Goal: Check status: Check status

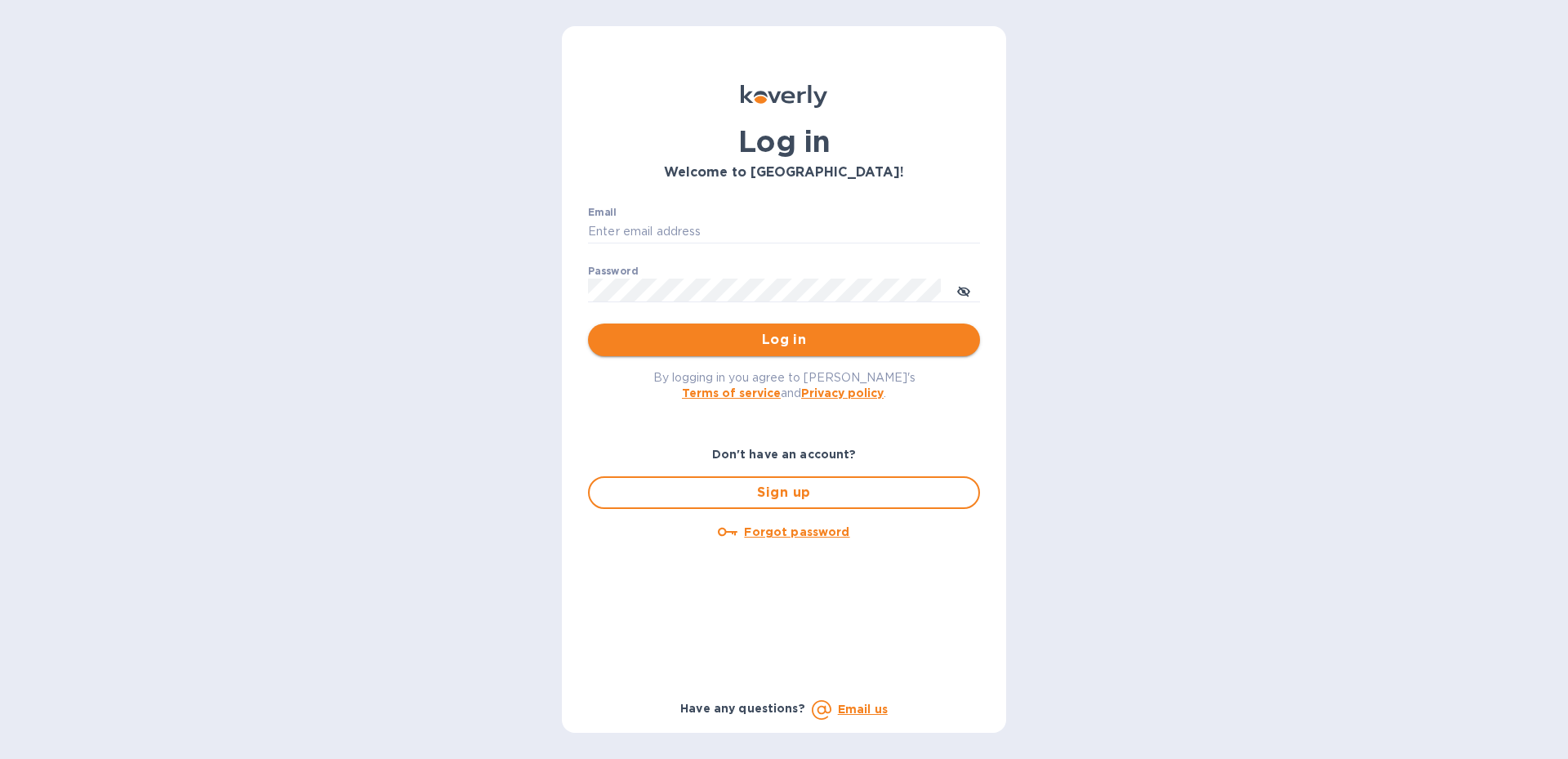
type input "[EMAIL_ADDRESS][PERSON_NAME][DOMAIN_NAME]"
click at [826, 342] on span "Log in" at bounding box center [784, 340] width 366 height 20
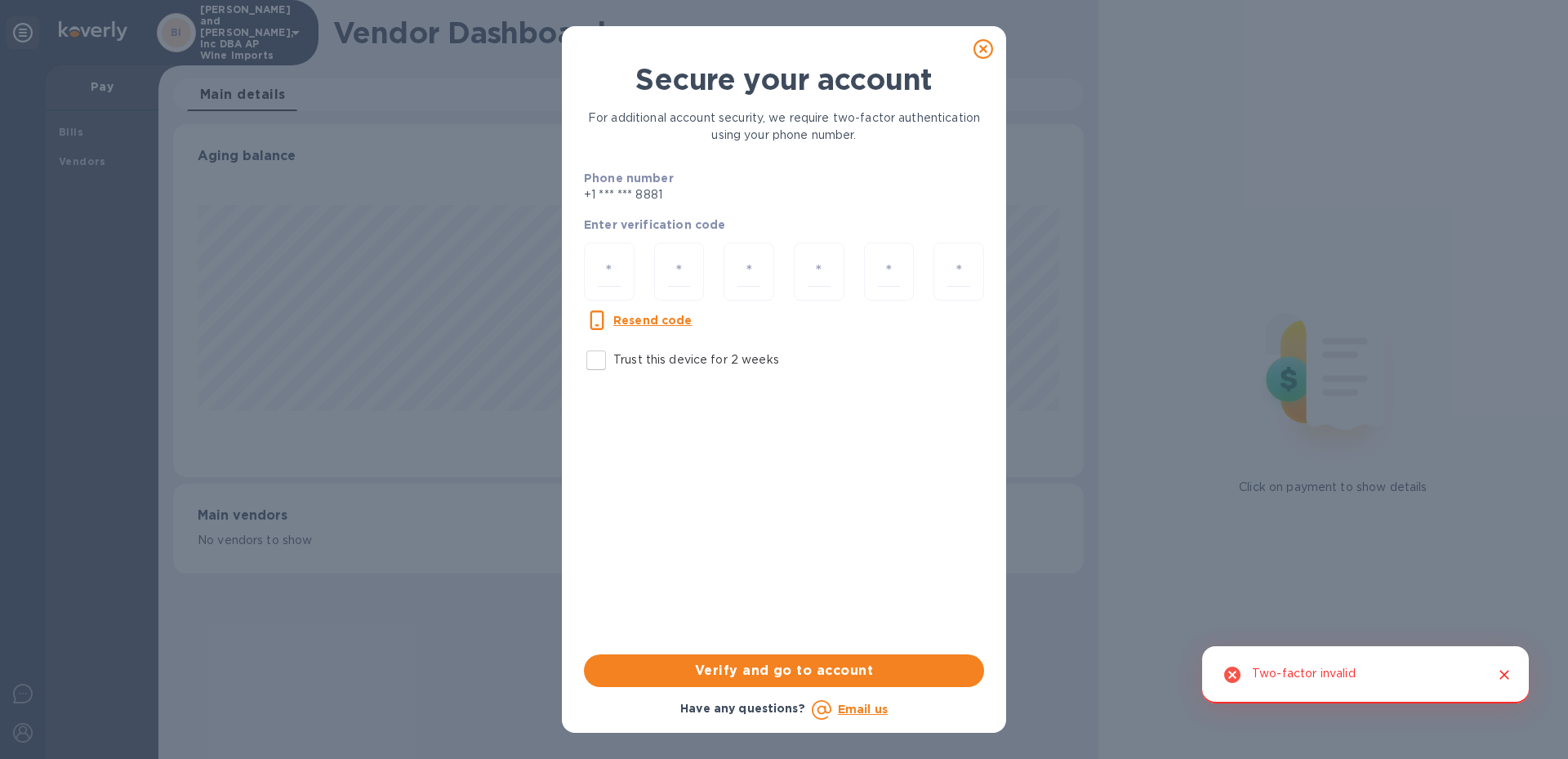
scroll to position [353, 909]
click at [602, 276] on input "number" at bounding box center [608, 271] width 23 height 30
type input "7"
type input "4"
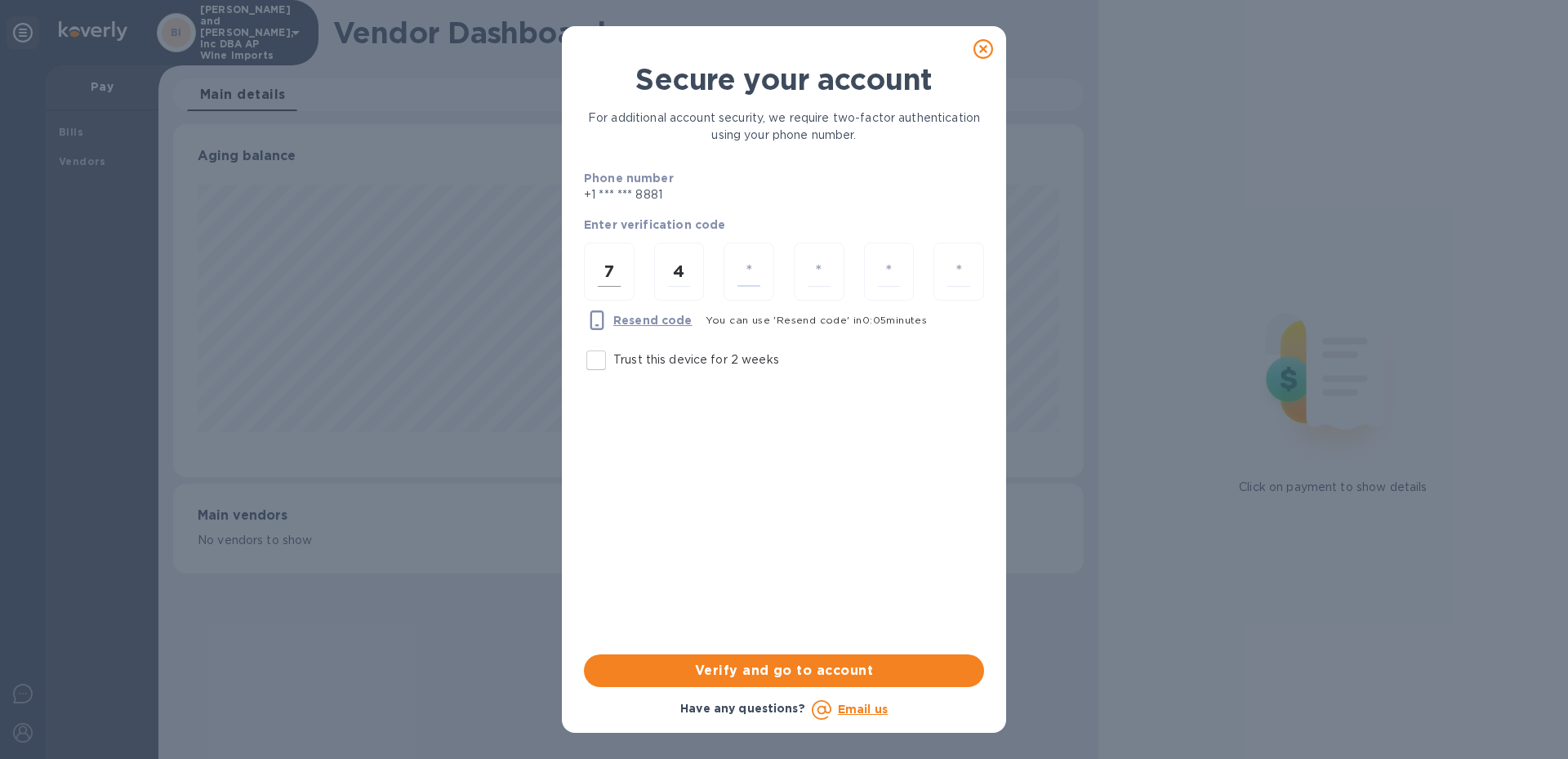
type input "7"
type input "3"
type input "8"
type input "9"
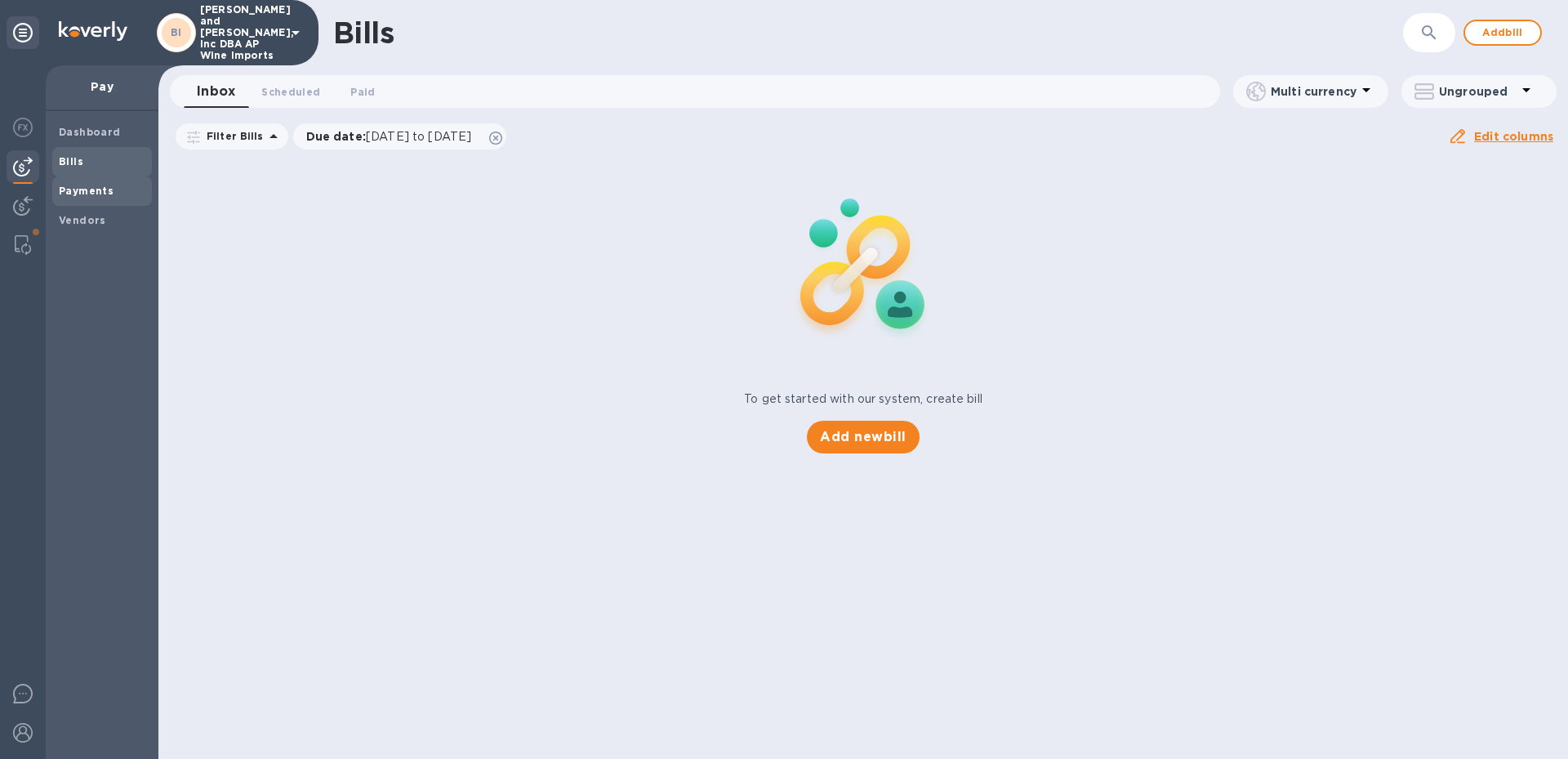
click at [99, 200] on div "Payments" at bounding box center [102, 191] width 100 height 30
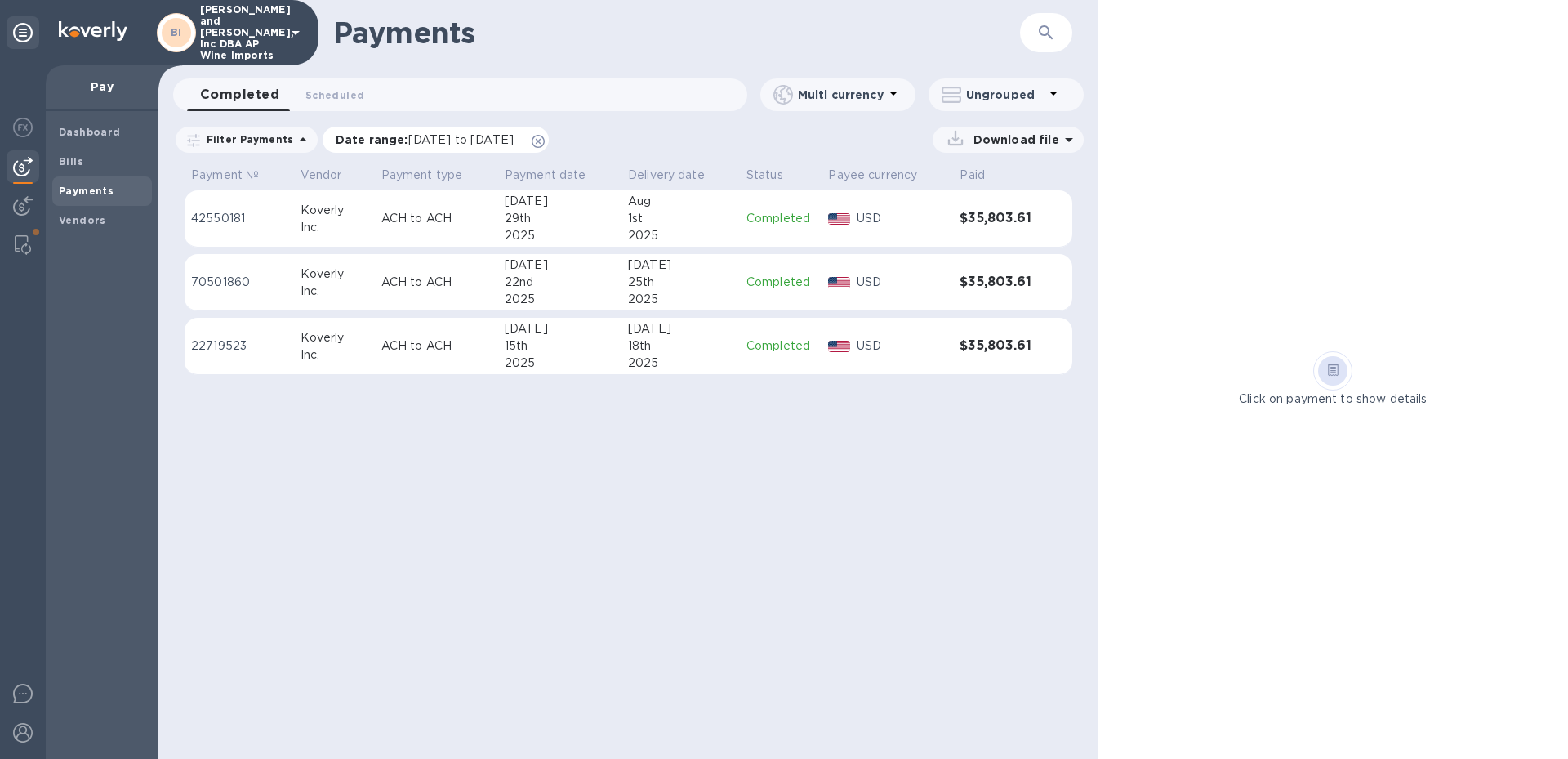
click at [545, 138] on icon at bounding box center [538, 141] width 13 height 13
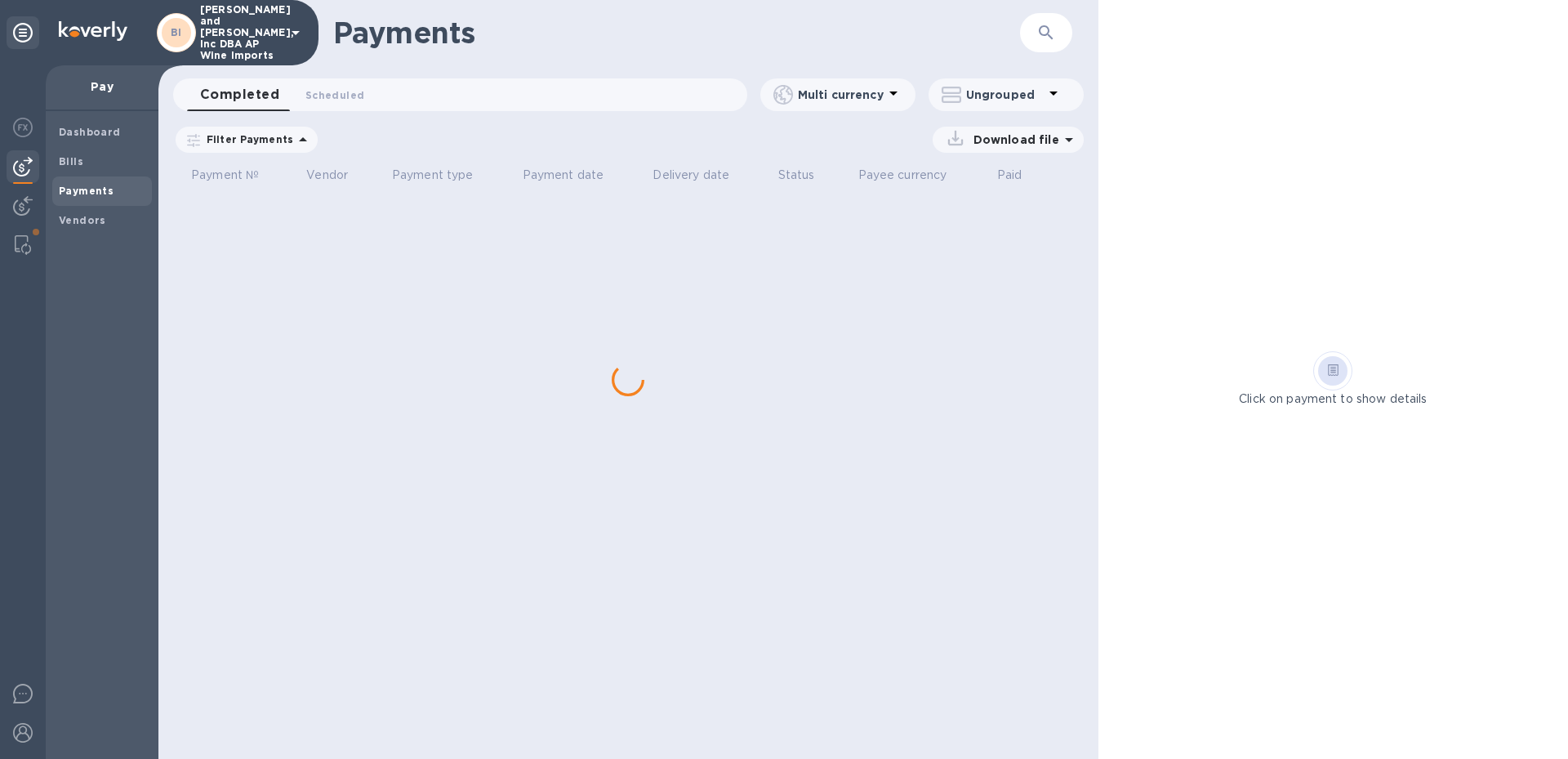
click at [299, 142] on icon at bounding box center [303, 139] width 8 height 4
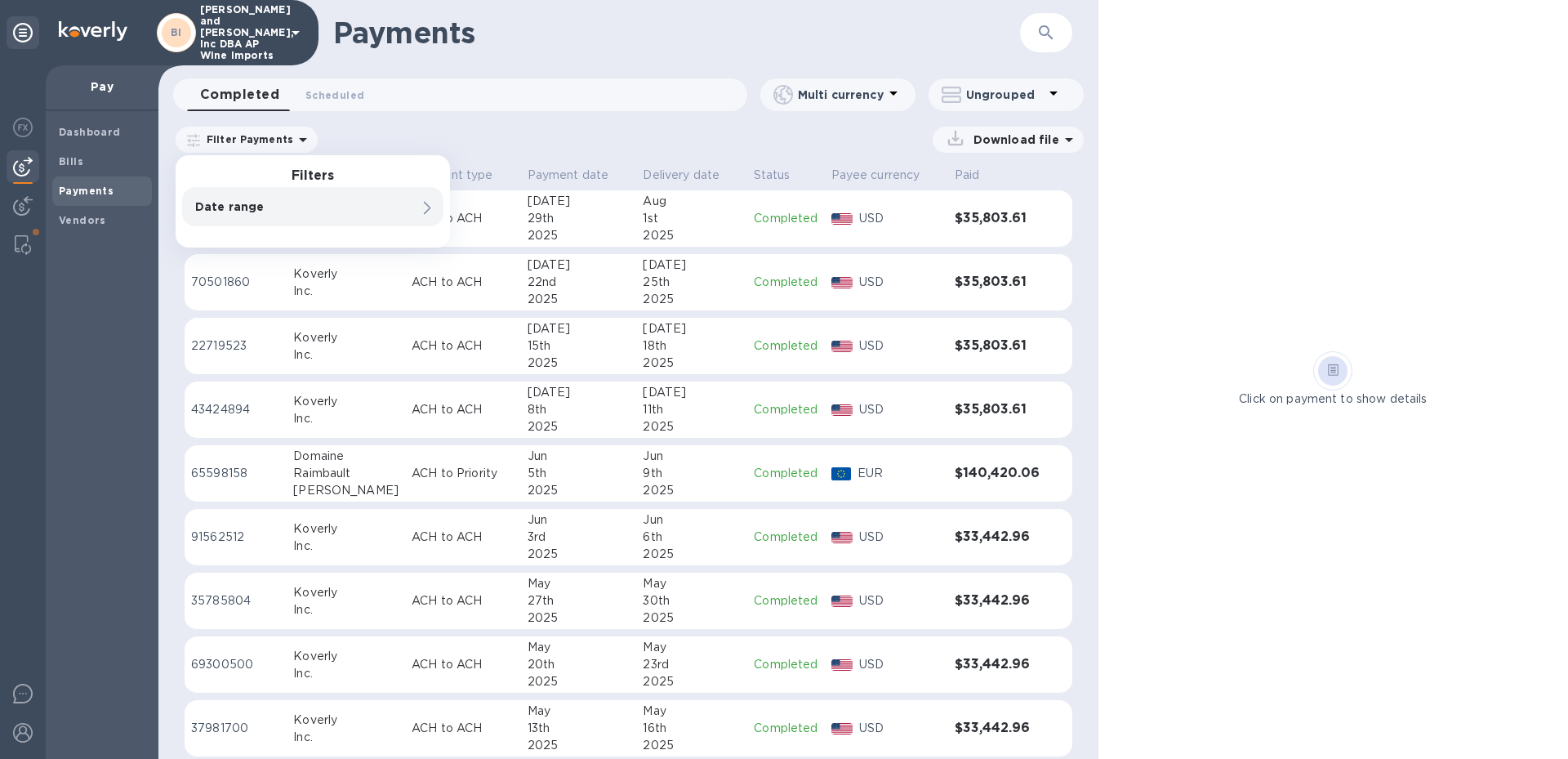
click at [278, 215] on div "Date range" at bounding box center [285, 206] width 186 height 23
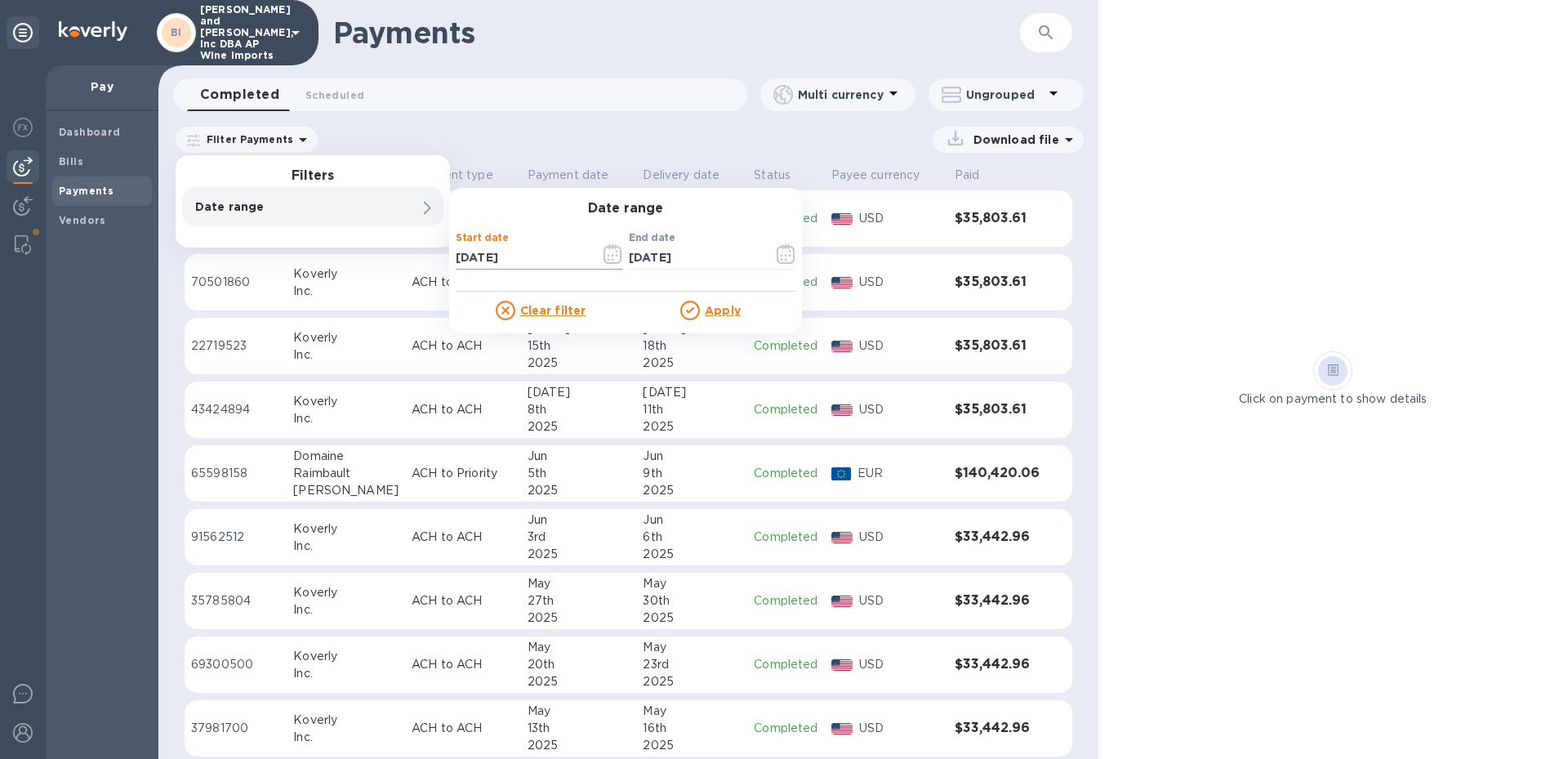
drag, startPoint x: 526, startPoint y: 257, endPoint x: 425, endPoint y: 255, distance: 101.0
click at [412, 258] on div "Payments ​ Completed 0 Scheduled 0 Multi currency Ungrouped Filter Payments Fil…" at bounding box center [628, 380] width 940 height 759
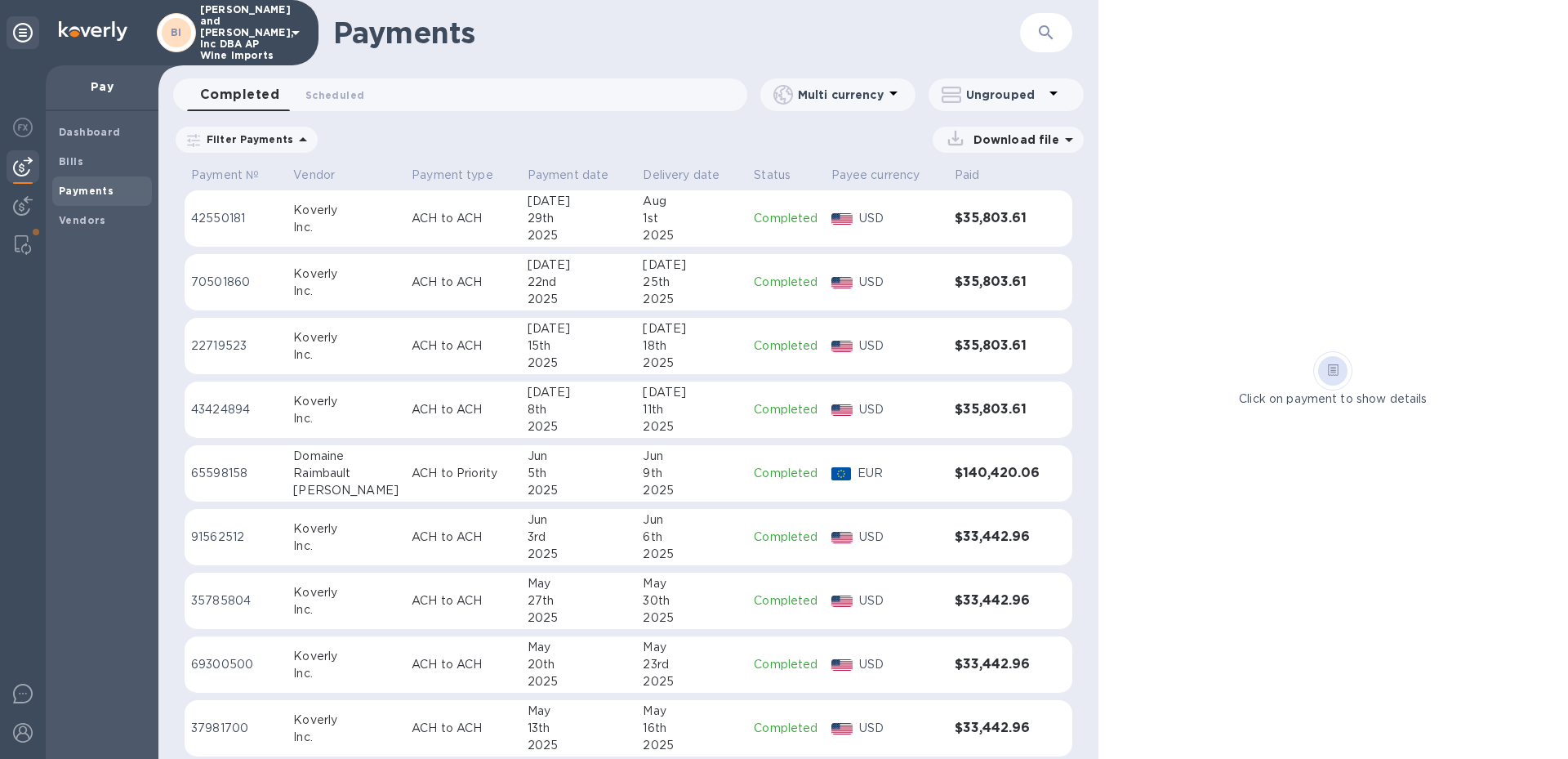
click at [283, 151] on div "Filter Payments" at bounding box center [246, 140] width 142 height 26
click at [277, 142] on p "Filter Payments" at bounding box center [247, 140] width 93 height 14
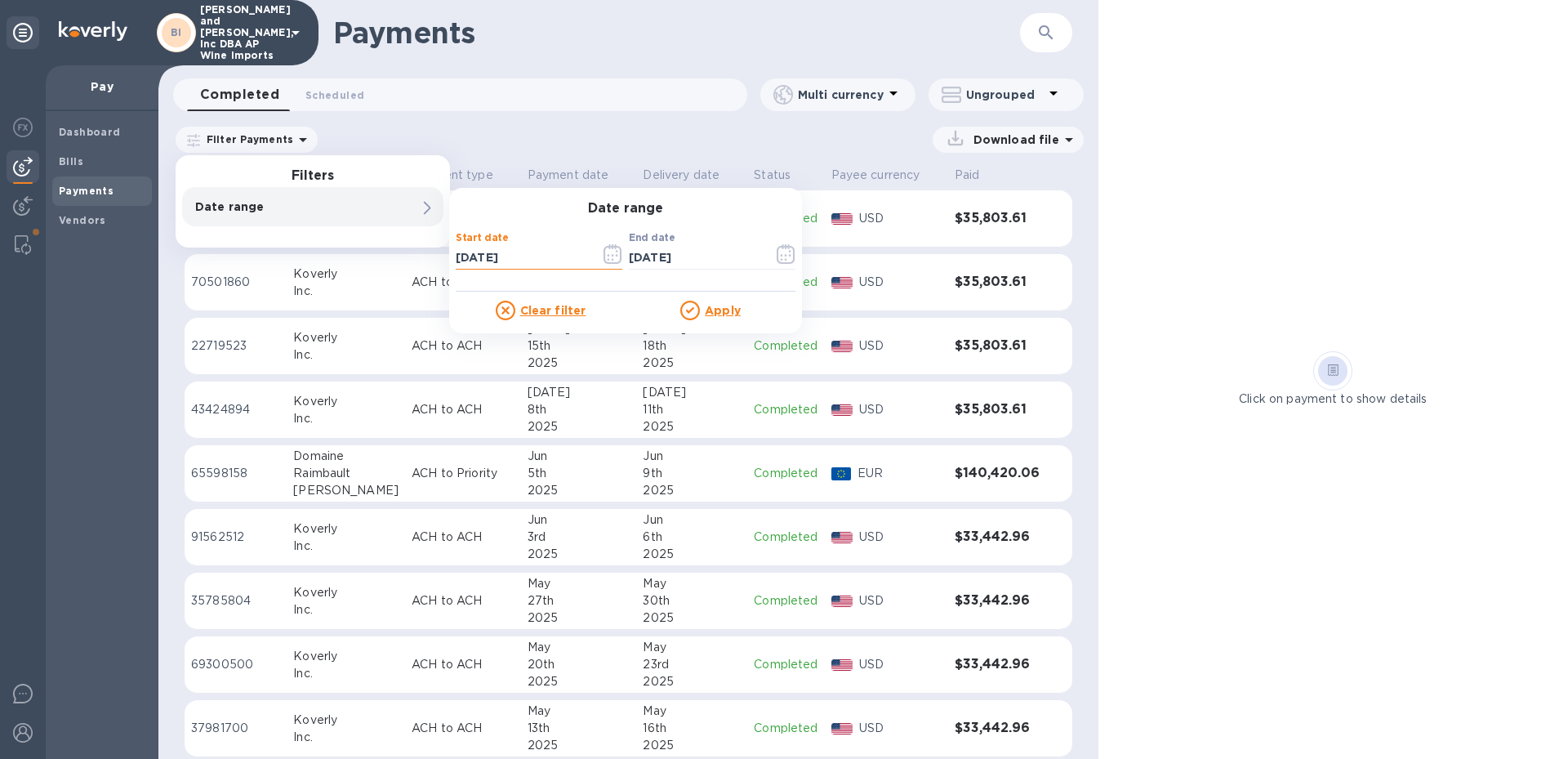
click at [513, 257] on input "[DATE]" at bounding box center [521, 257] width 132 height 25
type input "[DATE]"
click at [721, 313] on u "Apply" at bounding box center [722, 310] width 36 height 13
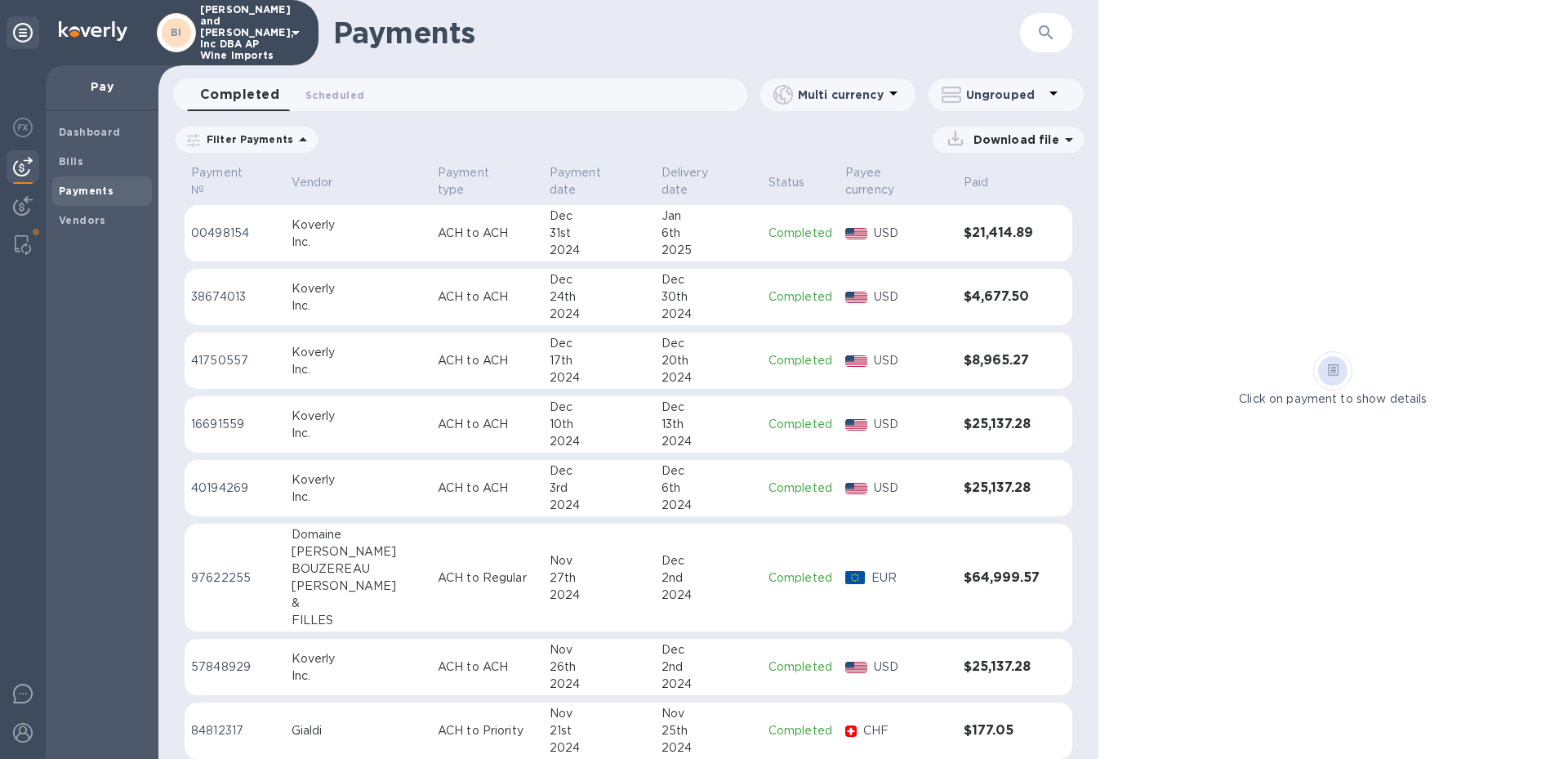
click at [770, 460] on td "Completed" at bounding box center [799, 488] width 76 height 57
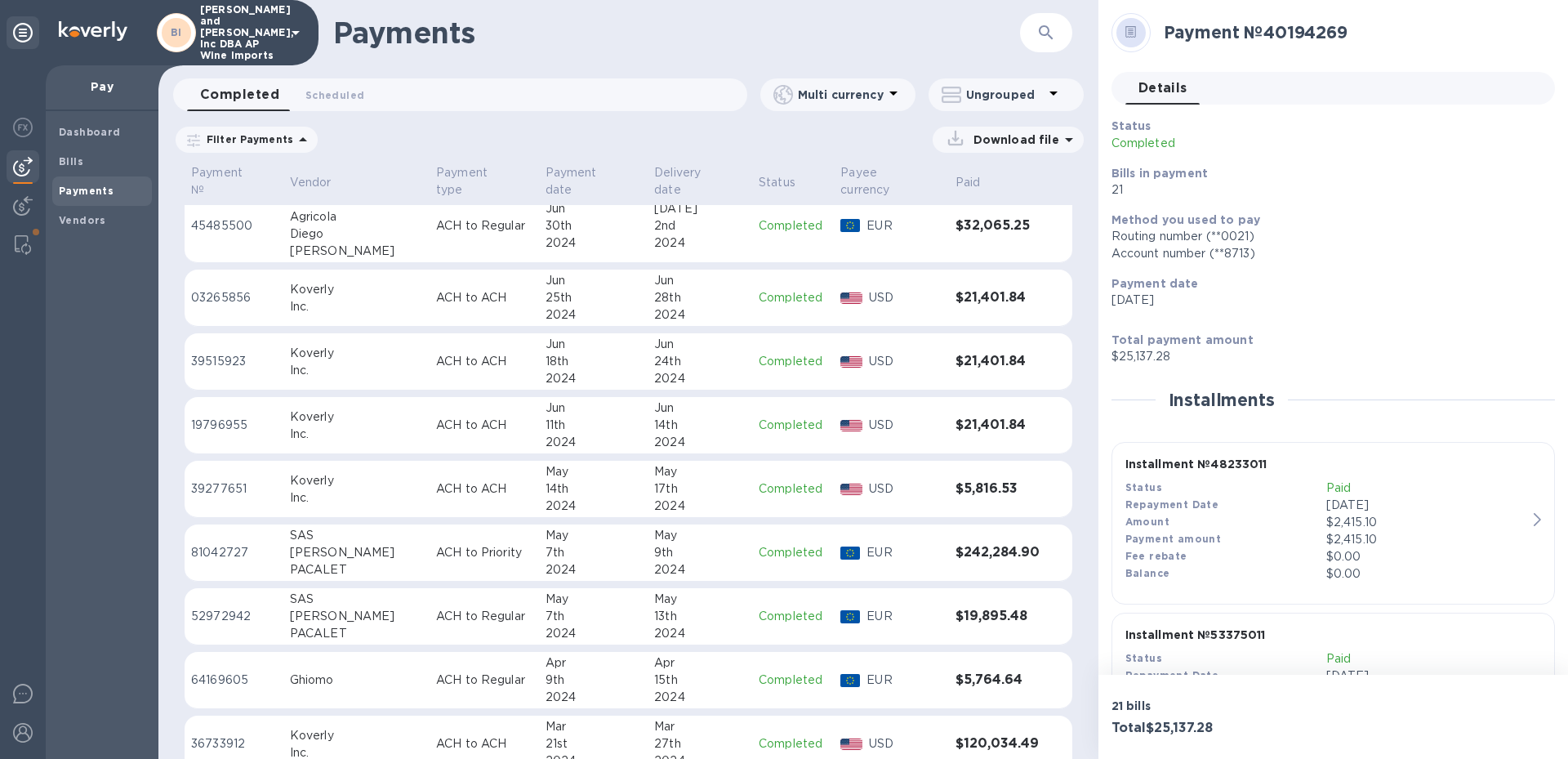
scroll to position [3433, 0]
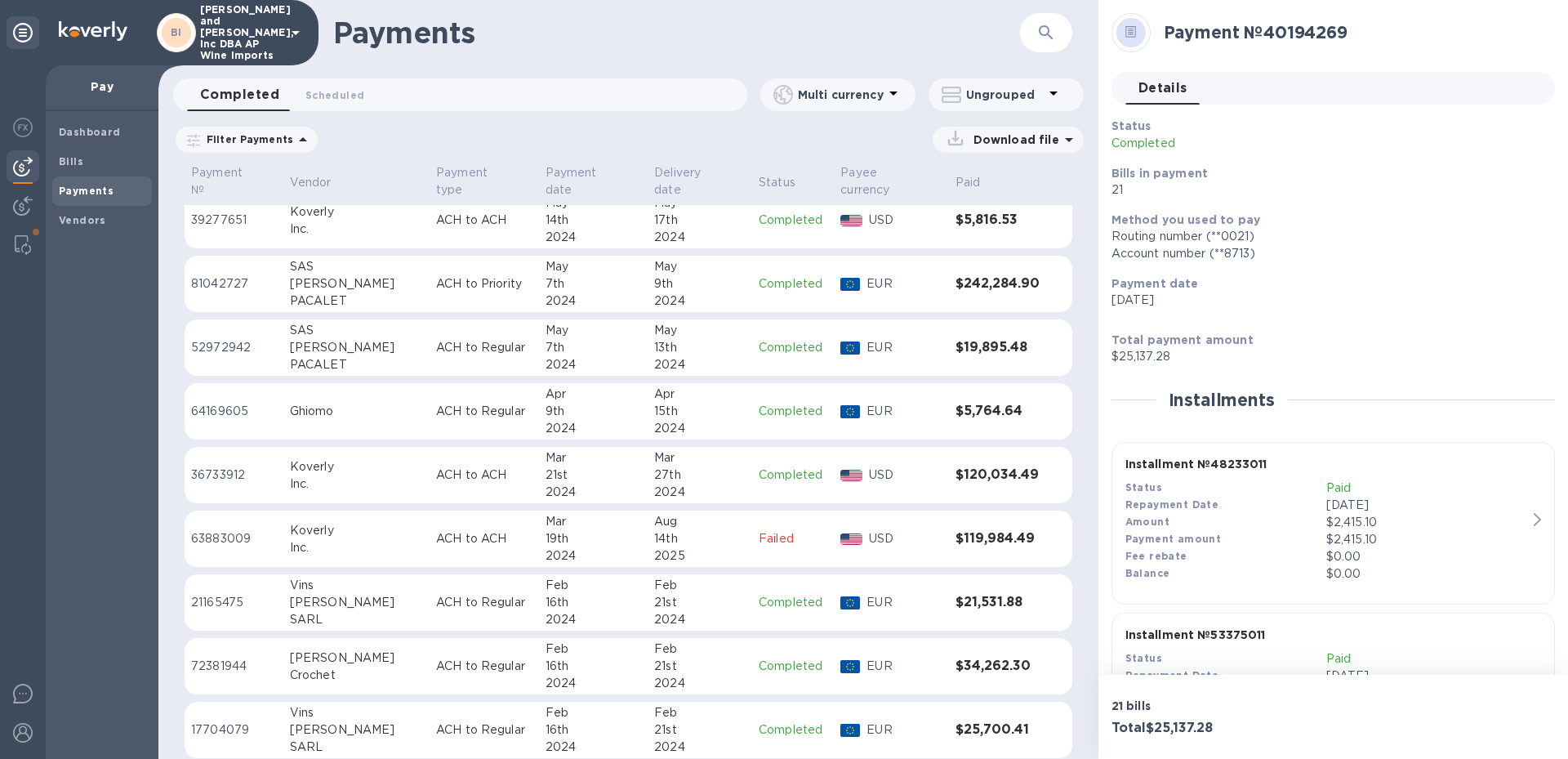
click at [672, 451] on div "Mar" at bounding box center [699, 457] width 91 height 17
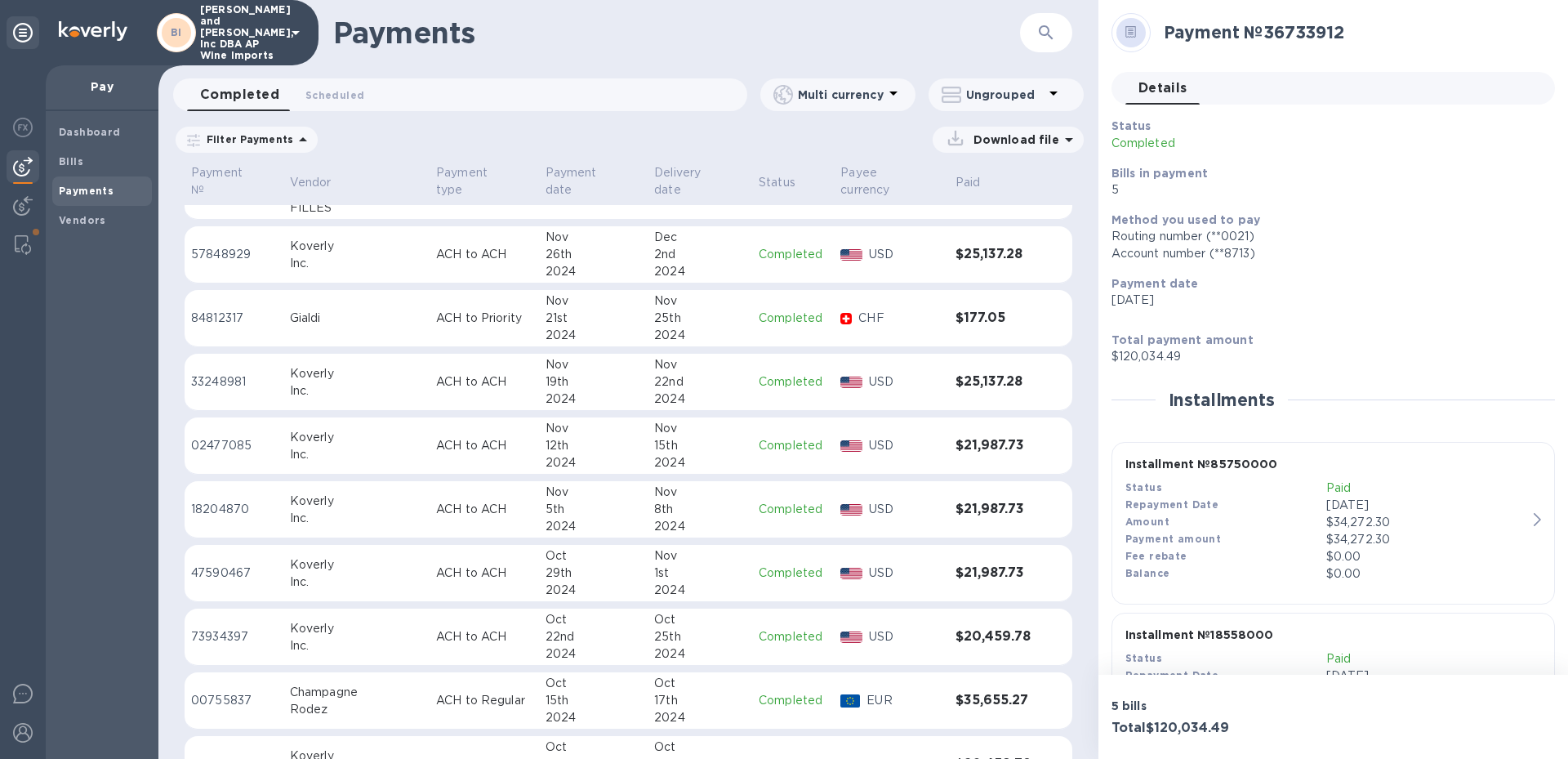
scroll to position [411, 0]
click at [695, 357] on div "Nov" at bounding box center [699, 365] width 91 height 17
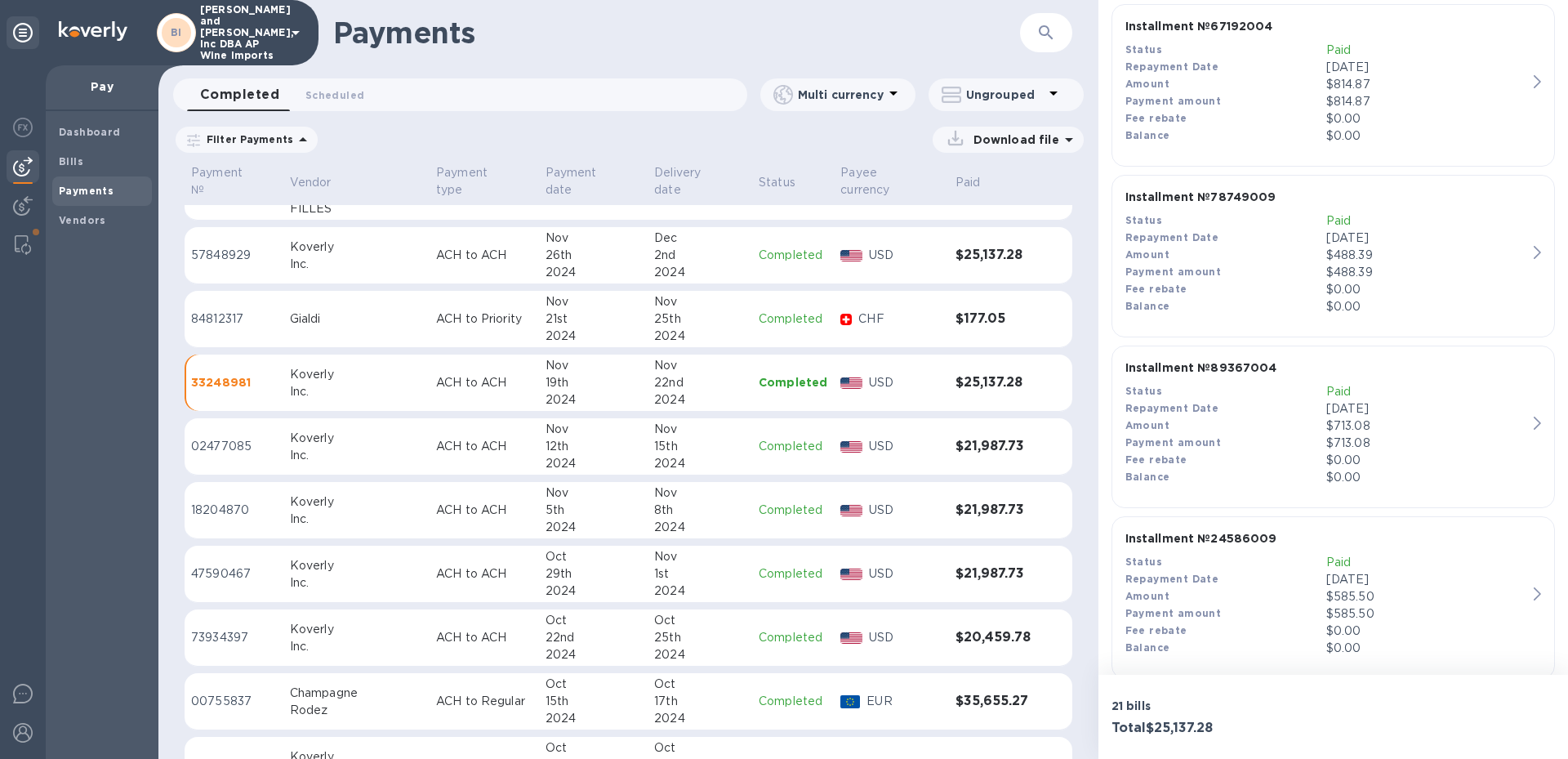
scroll to position [3365, 0]
